Goal: Task Accomplishment & Management: Complete application form

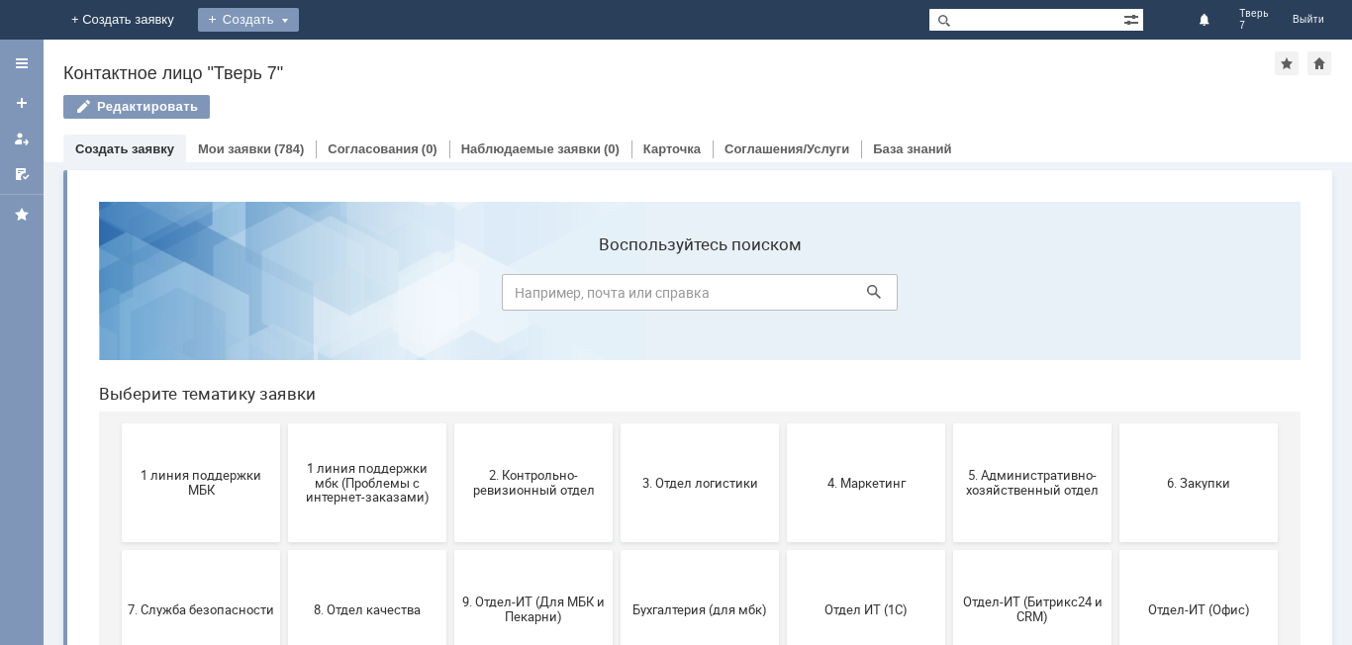
click at [299, 21] on div "Создать" at bounding box center [248, 20] width 101 height 24
click at [352, 54] on link "Заявка" at bounding box center [277, 60] width 150 height 24
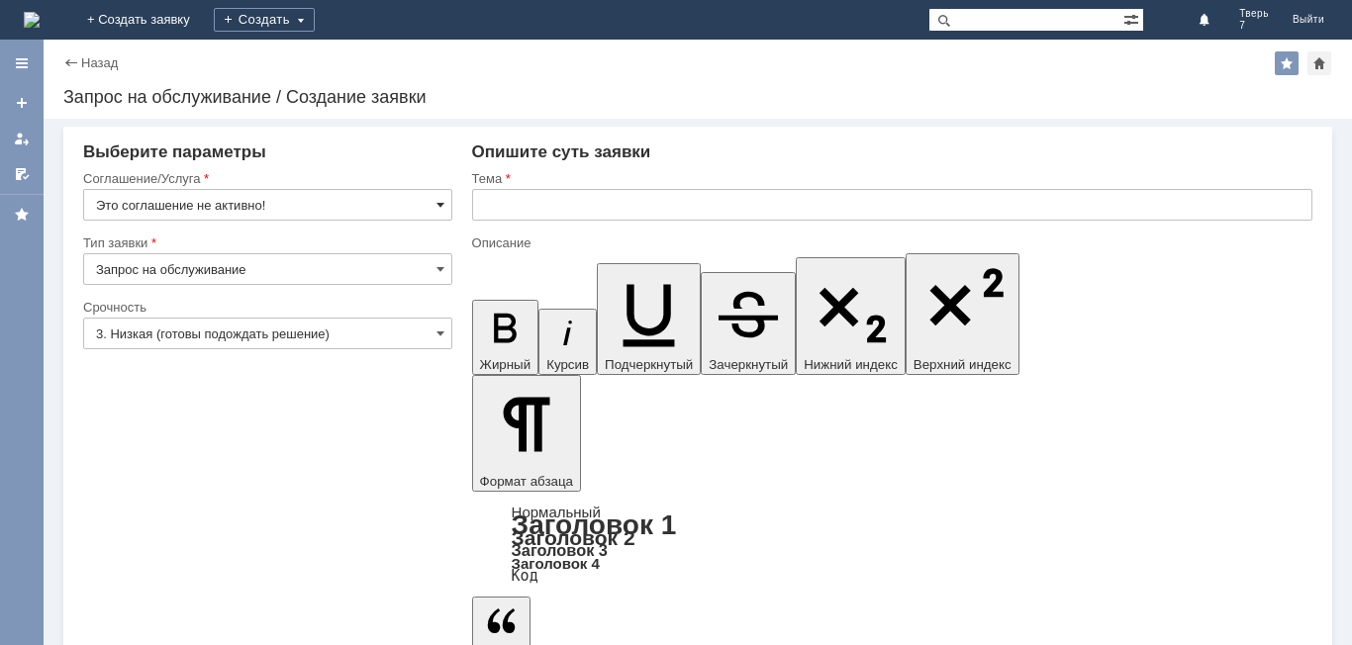
click at [437, 206] on span at bounding box center [440, 205] width 8 height 16
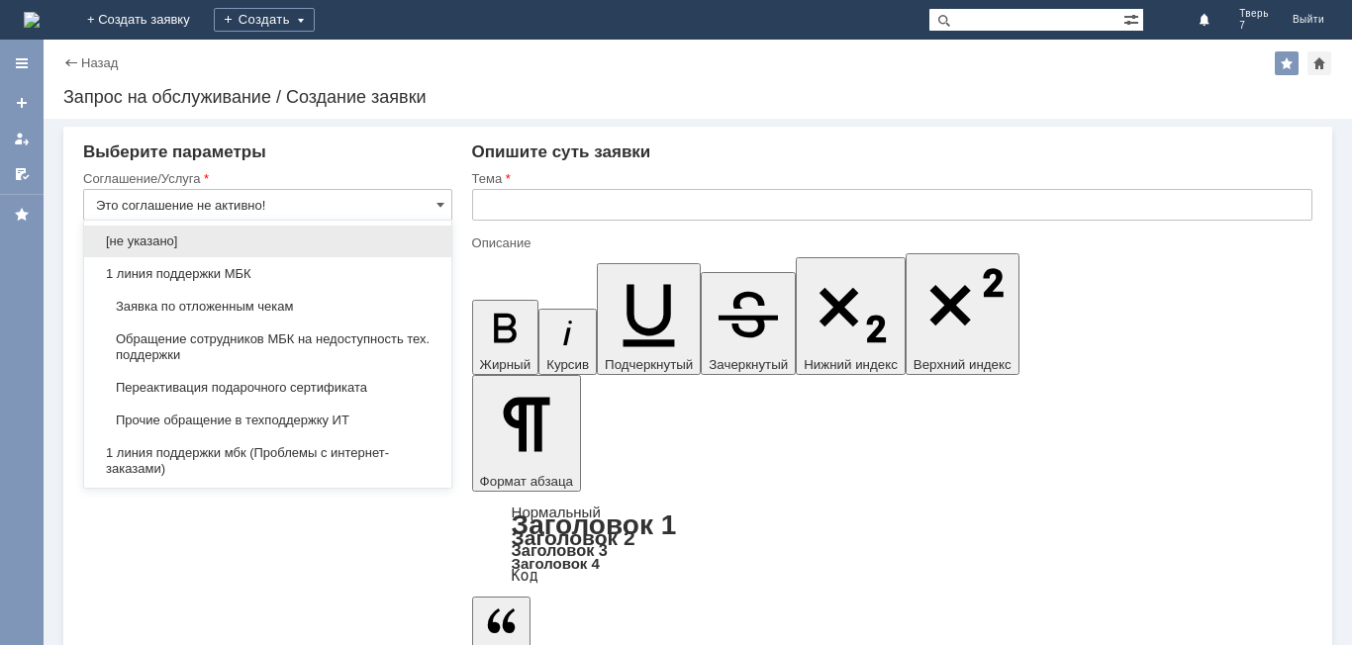
click at [246, 307] on span "Заявка по отложенным чекам" at bounding box center [267, 307] width 343 height 16
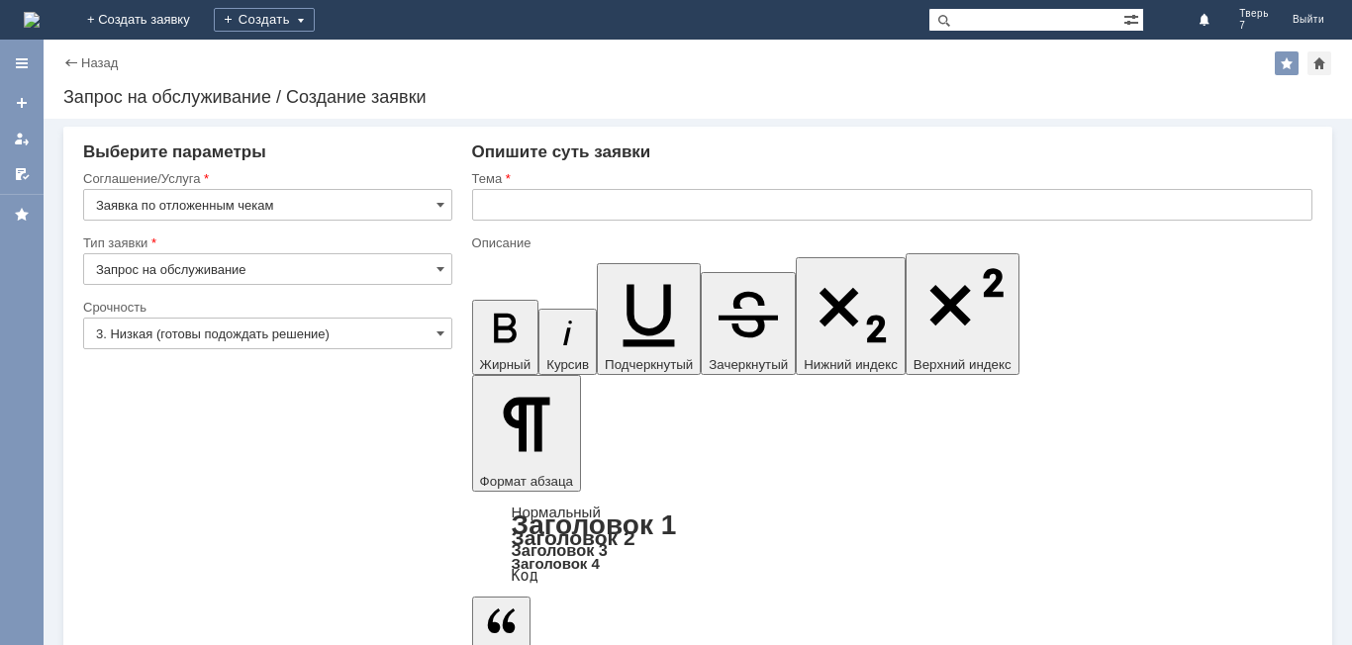
type input "Заявка по отложенным чекам"
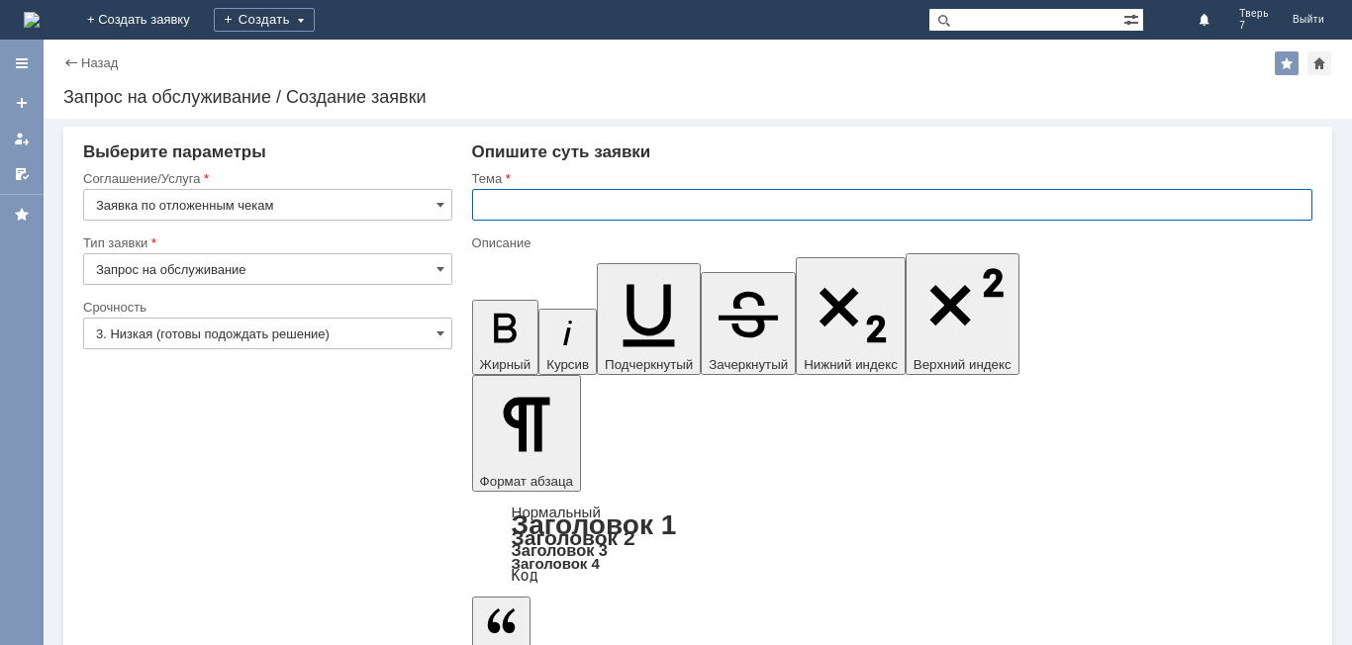
click at [518, 212] on input "text" at bounding box center [892, 205] width 840 height 32
type input "оч"
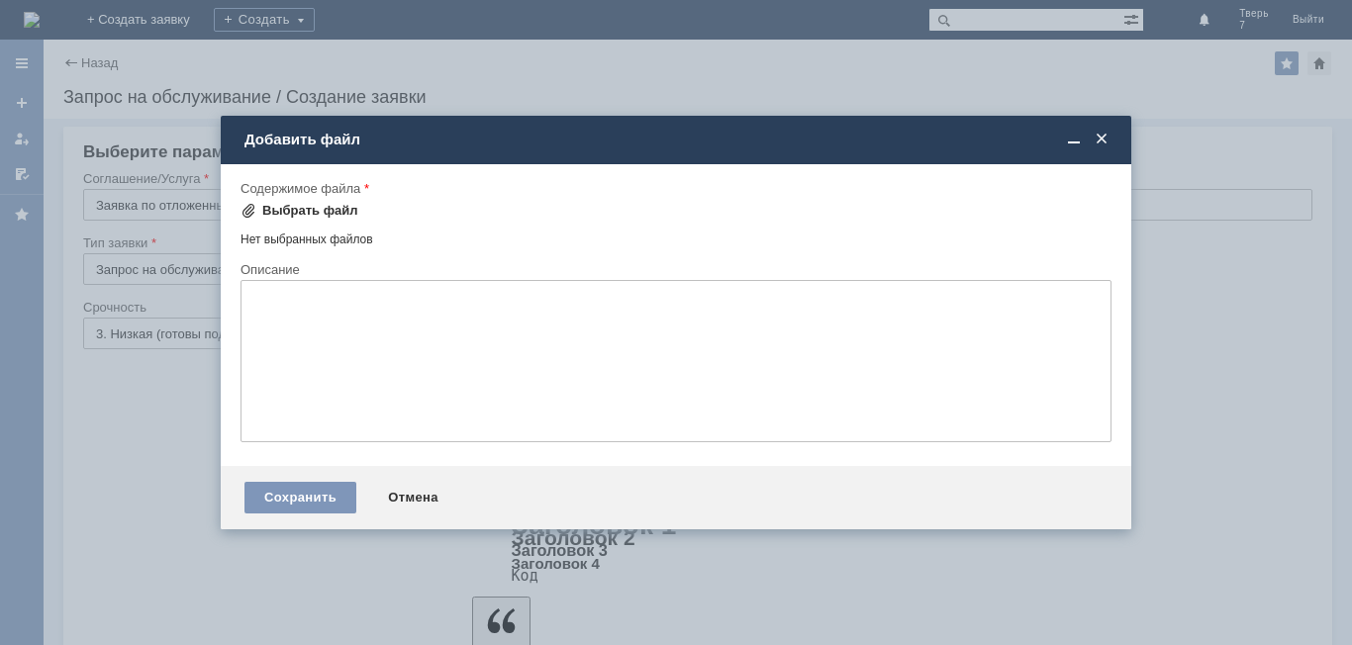
click at [323, 217] on div "Выбрать файл" at bounding box center [310, 211] width 96 height 16
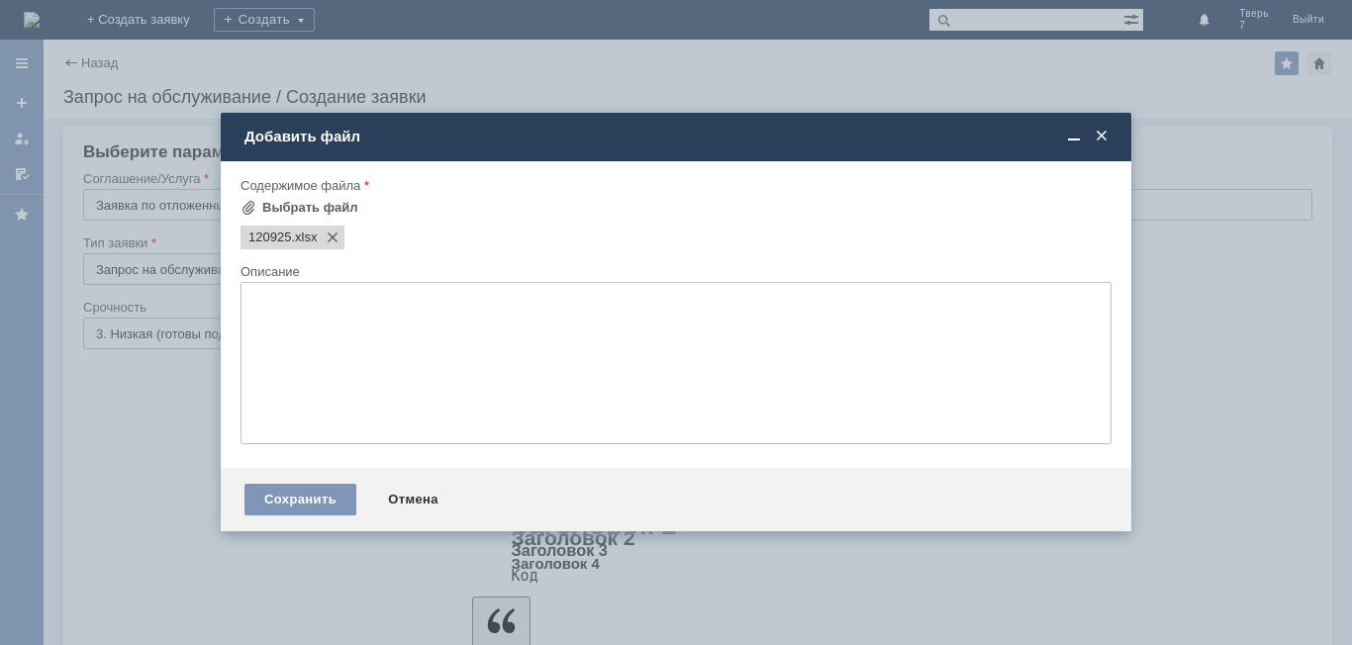
drag, startPoint x: 303, startPoint y: 493, endPoint x: 409, endPoint y: 482, distance: 106.5
click at [303, 492] on div "Сохранить" at bounding box center [300, 500] width 112 height 32
